Goal: Find specific page/section: Find specific page/section

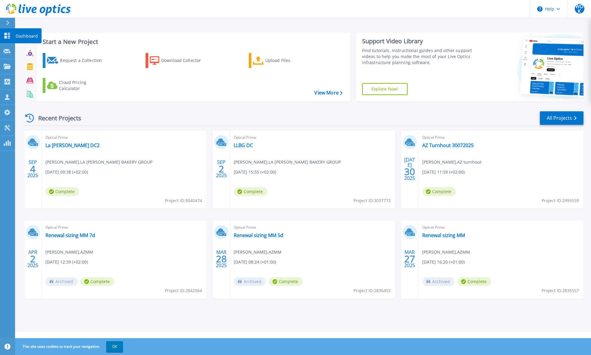
click at [27, 35] on p "Dashboard" at bounding box center [27, 36] width 22 height 16
click at [37, 36] on p "Dashboard" at bounding box center [27, 36] width 22 height 16
click at [240, 145] on link "LLBG DC" at bounding box center [243, 145] width 19 height 6
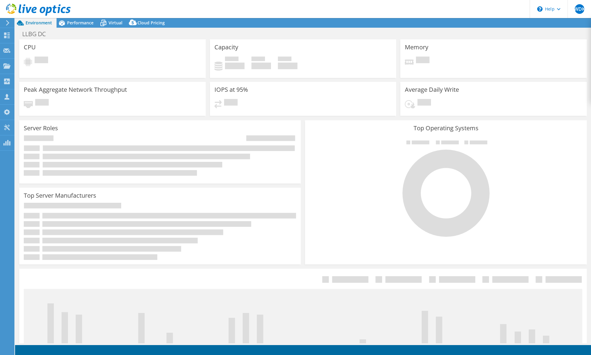
select select "USD"
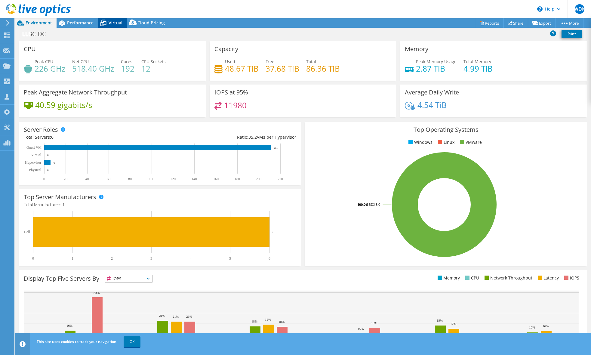
click at [112, 21] on span "Virtual" at bounding box center [116, 23] width 14 height 6
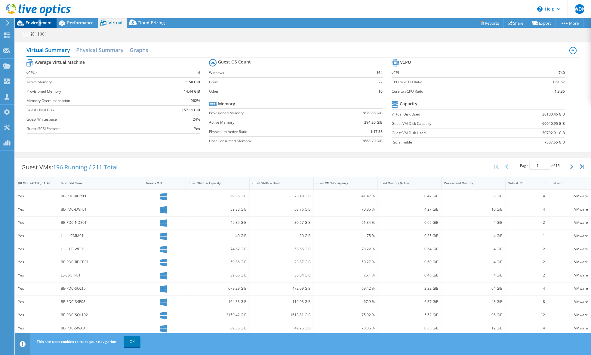
click at [40, 22] on span "Environment" at bounding box center [39, 23] width 26 height 6
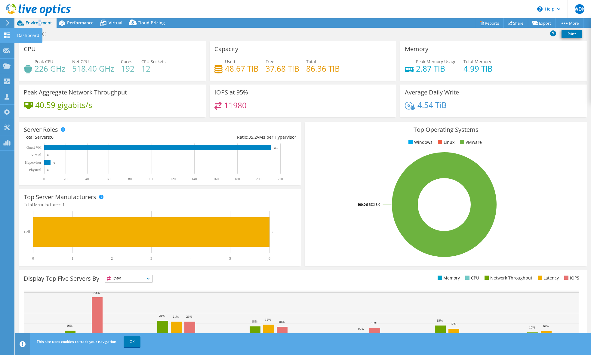
click at [5, 33] on use at bounding box center [7, 36] width 6 height 6
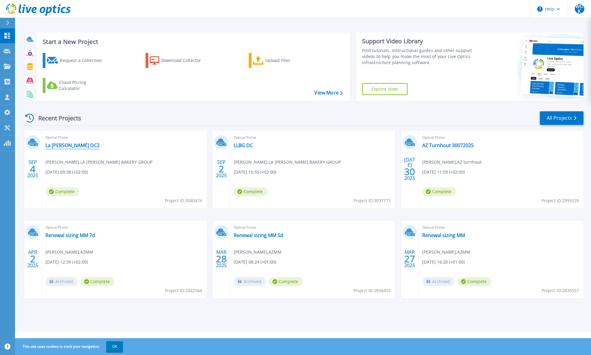
click at [76, 148] on link "La Lorraine DC2" at bounding box center [72, 145] width 54 height 6
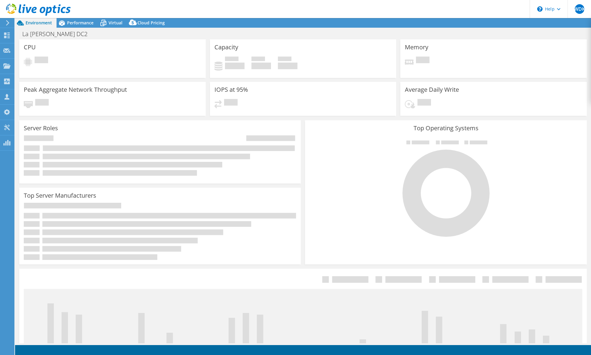
select select "USD"
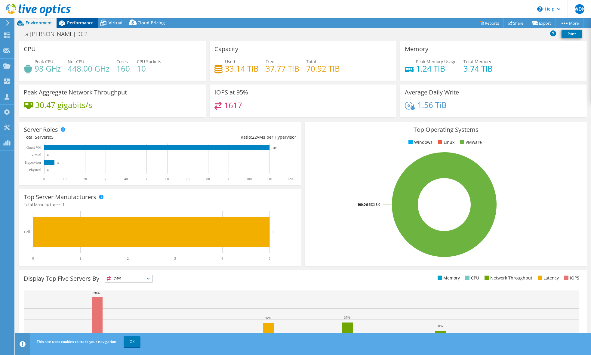
click at [76, 22] on span "Performance" at bounding box center [80, 23] width 26 height 6
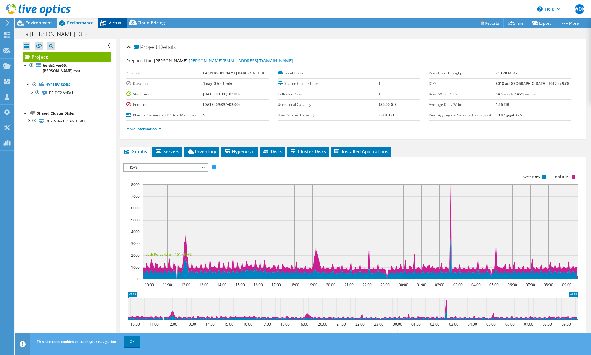
click at [110, 24] on span "Virtual" at bounding box center [116, 23] width 14 height 6
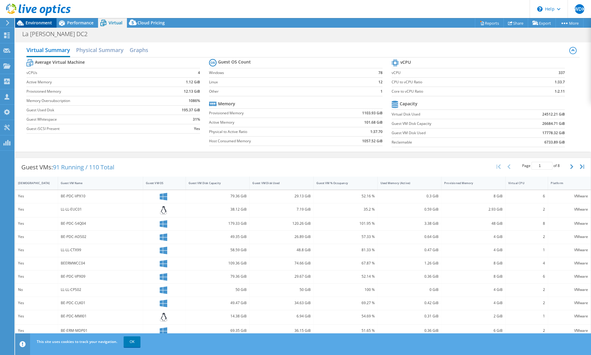
click at [48, 23] on span "Environment" at bounding box center [39, 23] width 26 height 6
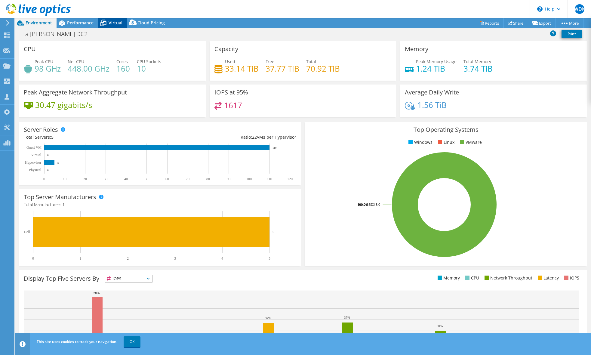
click at [117, 22] on span "Virtual" at bounding box center [116, 23] width 14 height 6
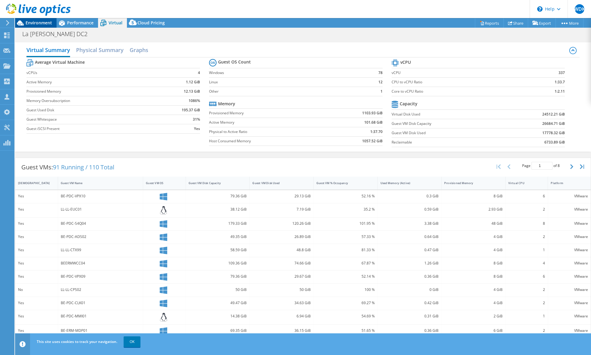
click at [38, 22] on span "Environment" at bounding box center [39, 23] width 26 height 6
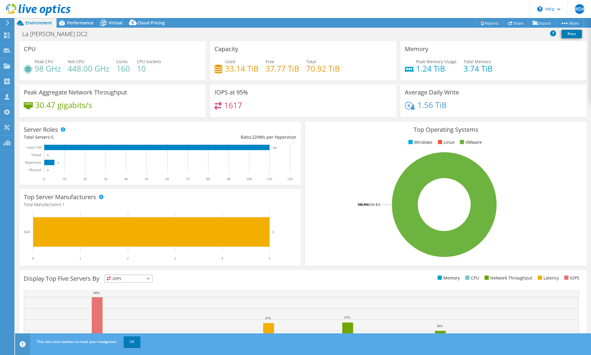
click at [7, 21] on use at bounding box center [7, 22] width 3 height 5
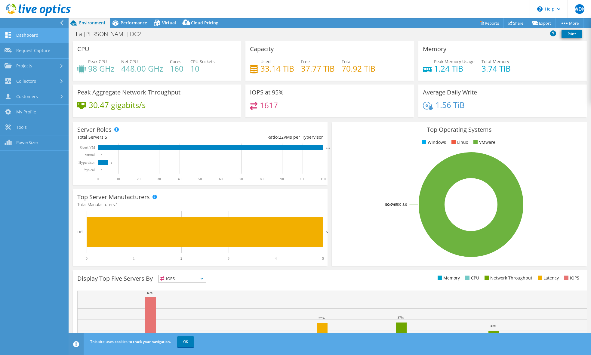
click at [24, 36] on link "Dashboard" at bounding box center [34, 35] width 69 height 15
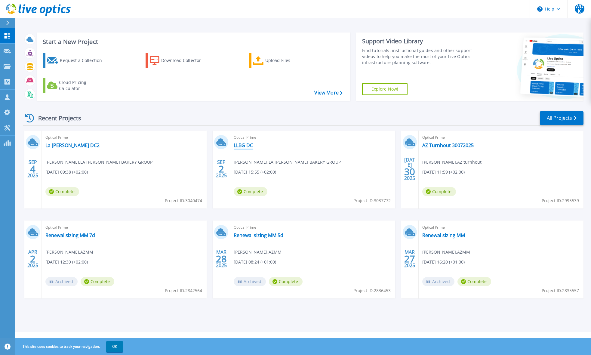
drag, startPoint x: 232, startPoint y: 145, endPoint x: 241, endPoint y: 144, distance: 9.0
click at [233, 145] on div "Optical Prime LLBG DC [PERSON_NAME] , LA [PERSON_NAME] BAKERY GROUP [DATE] 15:5…" at bounding box center [312, 170] width 165 height 78
click at [241, 144] on link "LLBG DC" at bounding box center [243, 145] width 19 height 6
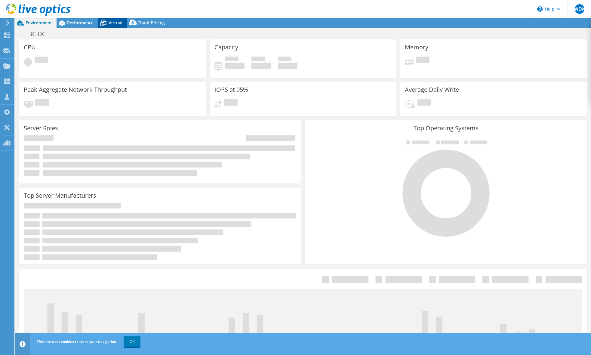
click at [105, 20] on icon at bounding box center [103, 23] width 11 height 11
select select "USD"
